Goal: Task Accomplishment & Management: Complete application form

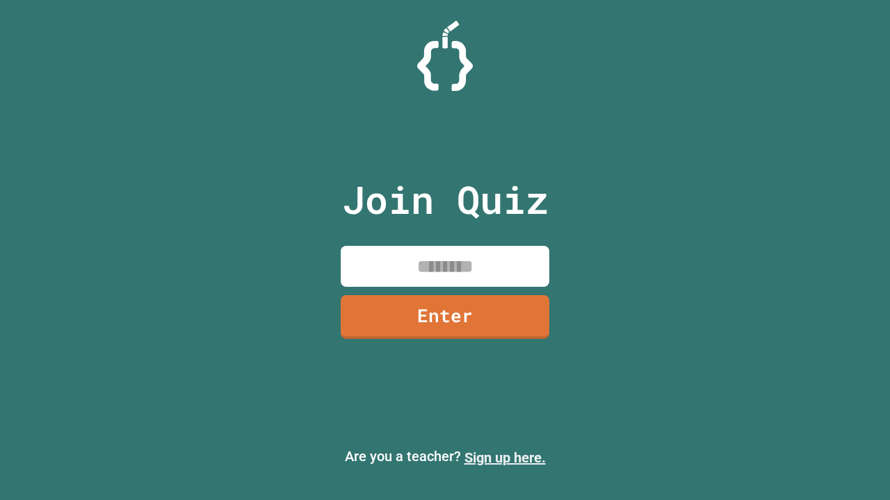
click at [505, 458] on link "Sign up here." at bounding box center [504, 458] width 81 height 17
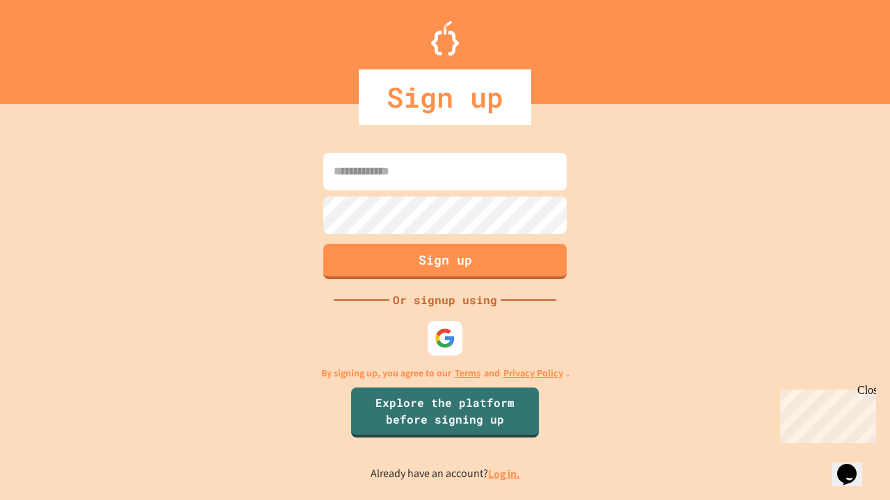
click at [505, 474] on link "Log in." at bounding box center [504, 474] width 32 height 15
